Goal: Transaction & Acquisition: Book appointment/travel/reservation

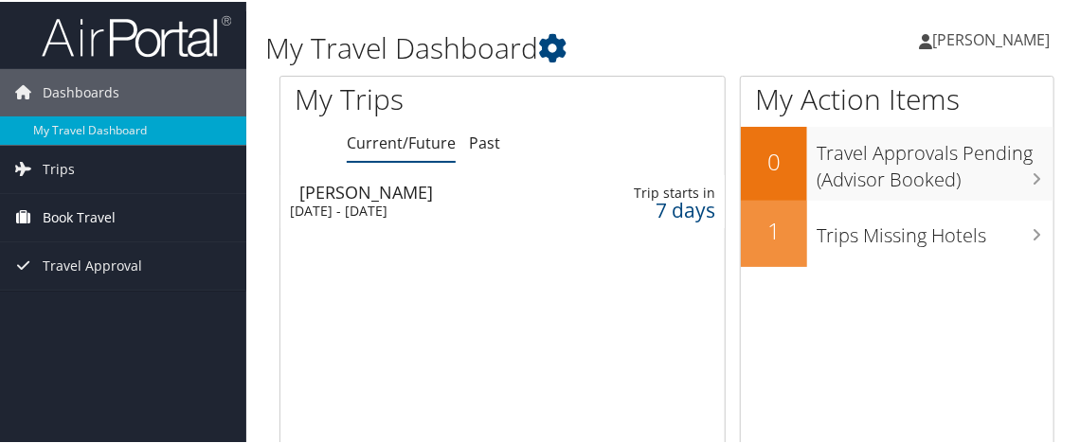
click at [76, 210] on span "Book Travel" at bounding box center [79, 215] width 73 height 47
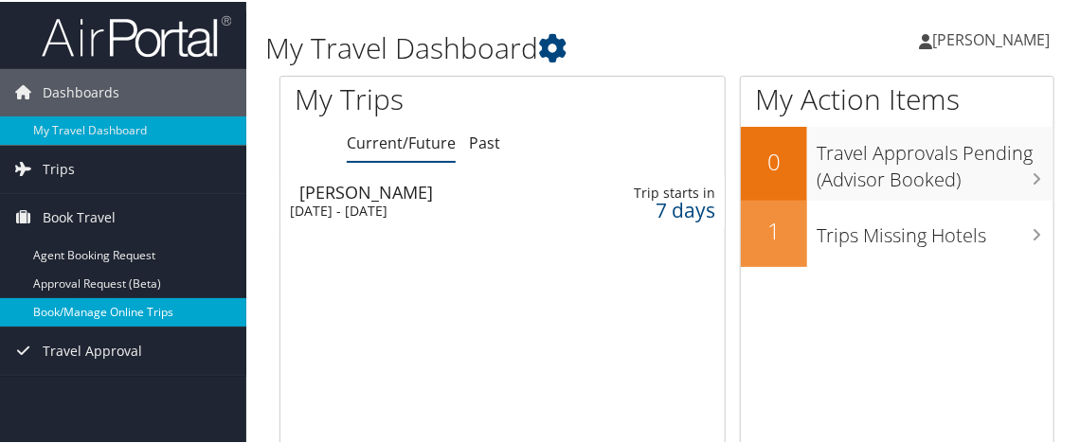
click at [62, 311] on link "Book/Manage Online Trips" at bounding box center [123, 311] width 246 height 28
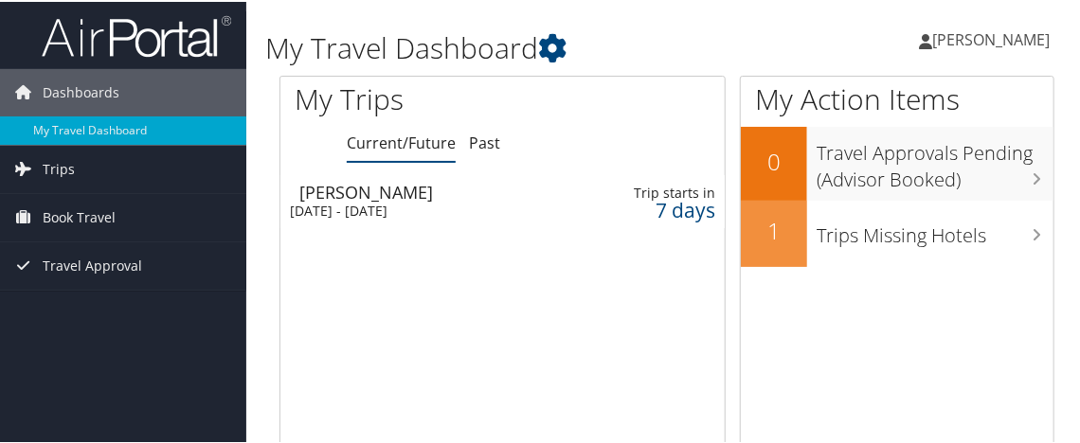
click at [947, 30] on span "[PERSON_NAME]" at bounding box center [990, 37] width 117 height 21
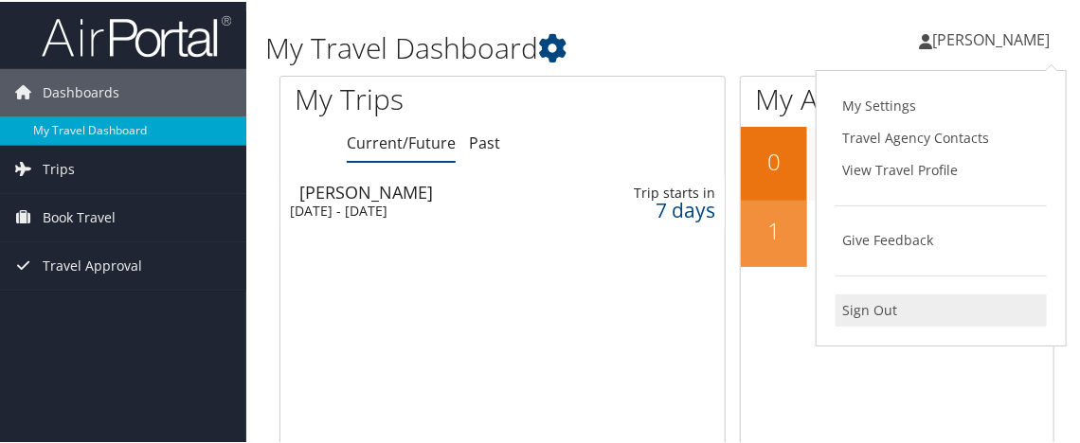
click at [869, 309] on link "Sign Out" at bounding box center [941, 309] width 211 height 32
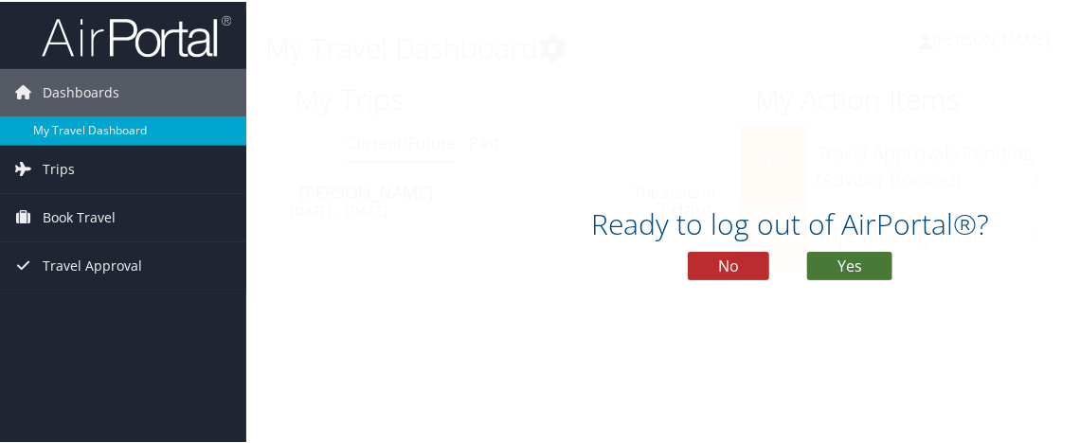
drag, startPoint x: 814, startPoint y: 267, endPoint x: 718, endPoint y: 252, distance: 96.9
click at [814, 267] on button "Yes" at bounding box center [849, 264] width 85 height 28
